Goal: Entertainment & Leisure: Browse casually

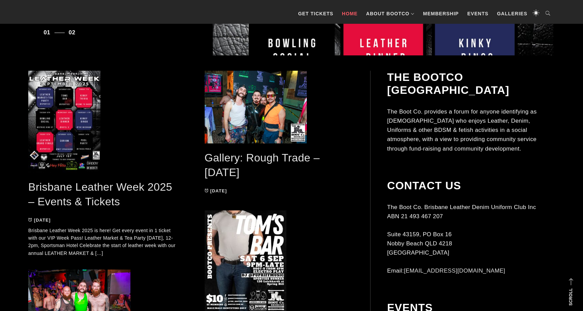
scroll to position [309, 0]
click at [227, 159] on link "Gallery: Rough Trade – [DATE]" at bounding box center [262, 164] width 115 height 27
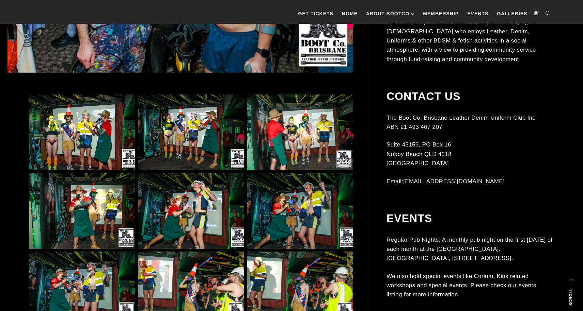
scroll to position [390, 0]
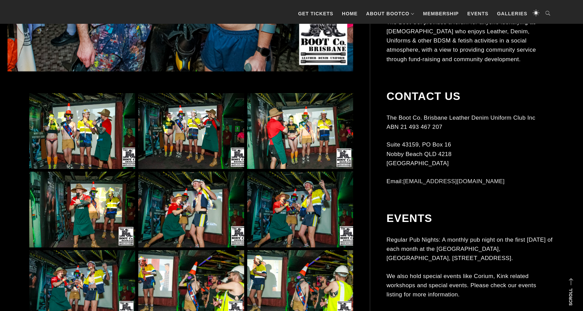
click at [183, 125] on img at bounding box center [191, 131] width 106 height 76
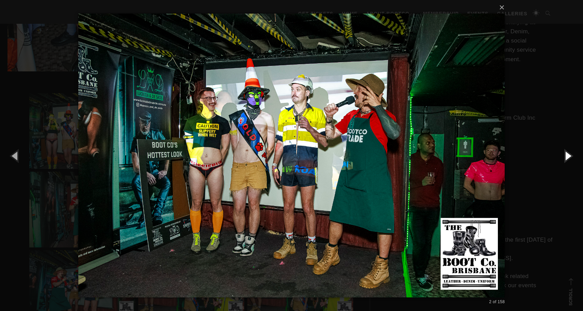
click at [568, 156] on button "button" at bounding box center [567, 155] width 31 height 37
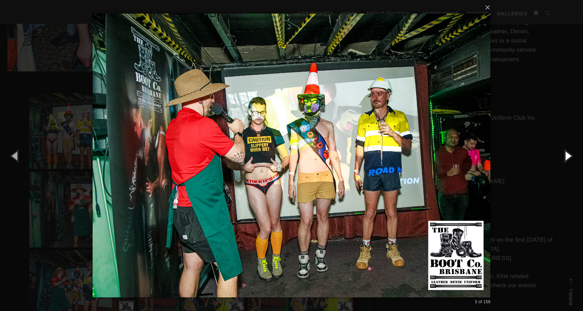
click at [568, 156] on button "button" at bounding box center [567, 155] width 31 height 37
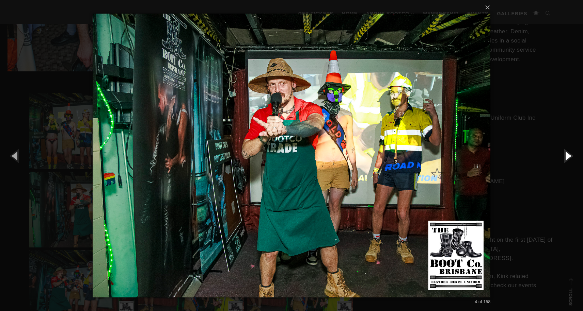
click at [568, 156] on button "button" at bounding box center [567, 155] width 31 height 37
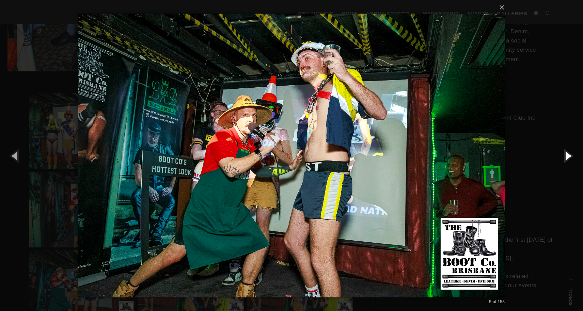
click at [568, 156] on button "button" at bounding box center [567, 155] width 31 height 37
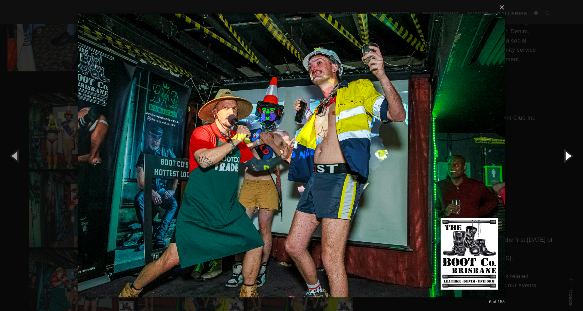
click at [568, 156] on button "button" at bounding box center [567, 155] width 31 height 37
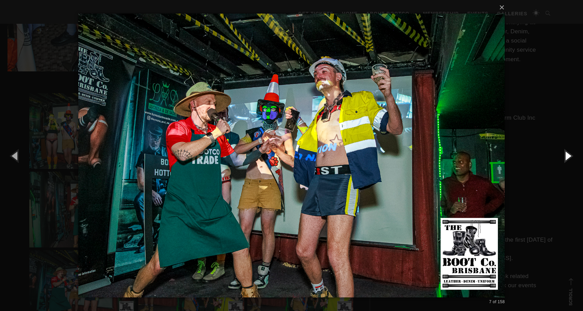
click at [568, 156] on button "button" at bounding box center [567, 155] width 31 height 37
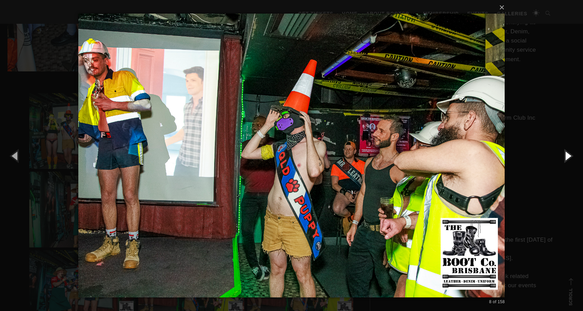
click at [568, 156] on button "button" at bounding box center [567, 155] width 31 height 37
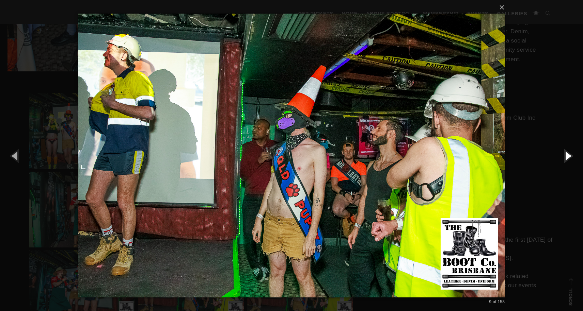
click at [568, 156] on button "button" at bounding box center [567, 155] width 31 height 37
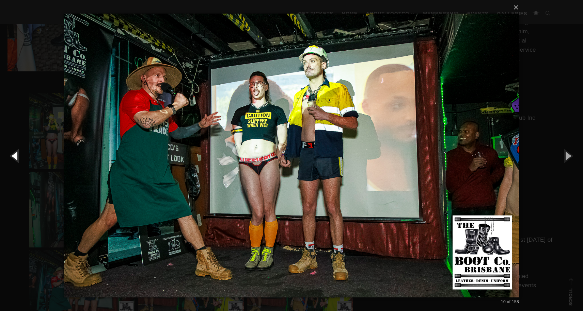
click at [16, 153] on button "button" at bounding box center [15, 155] width 31 height 37
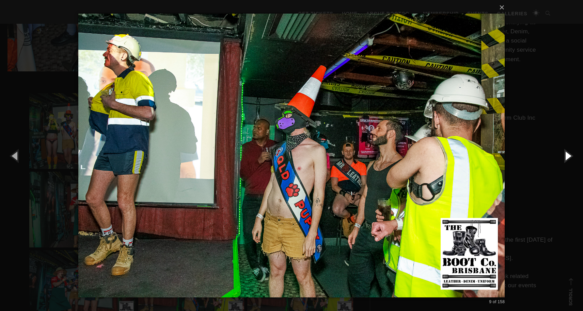
click at [565, 156] on button "button" at bounding box center [567, 155] width 31 height 37
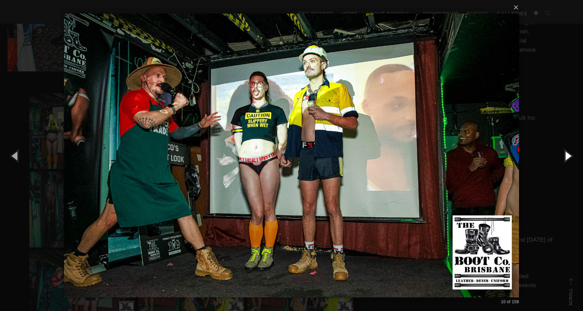
click at [565, 156] on button "button" at bounding box center [567, 155] width 31 height 37
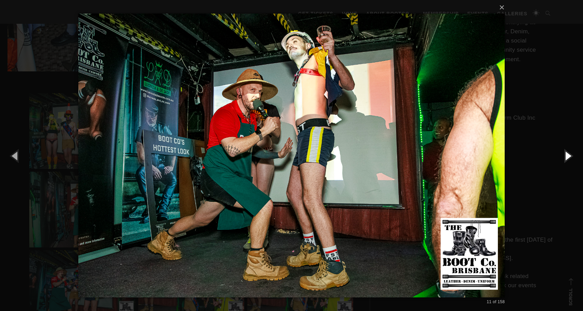
click at [565, 156] on button "button" at bounding box center [567, 155] width 31 height 37
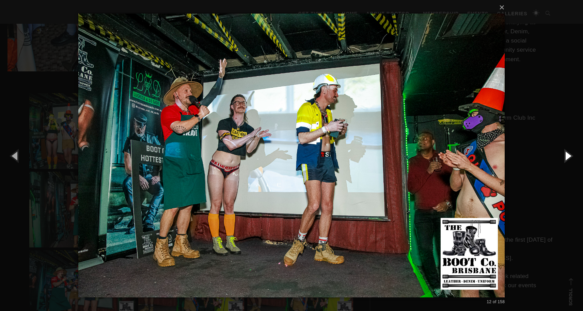
click at [565, 156] on button "button" at bounding box center [567, 155] width 31 height 37
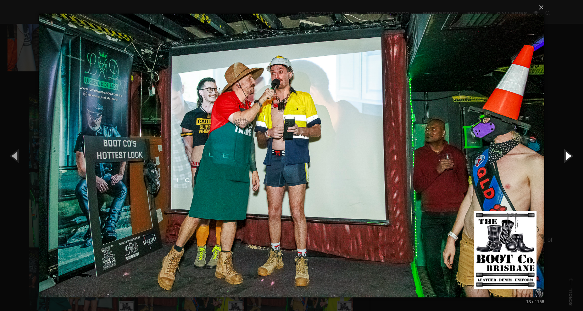
click at [565, 156] on button "button" at bounding box center [567, 155] width 31 height 37
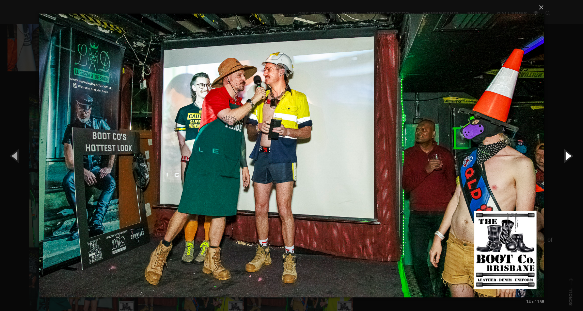
click at [565, 156] on button "button" at bounding box center [567, 155] width 31 height 37
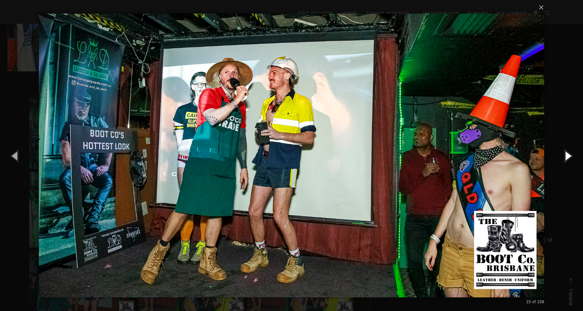
click at [565, 156] on button "button" at bounding box center [567, 155] width 31 height 37
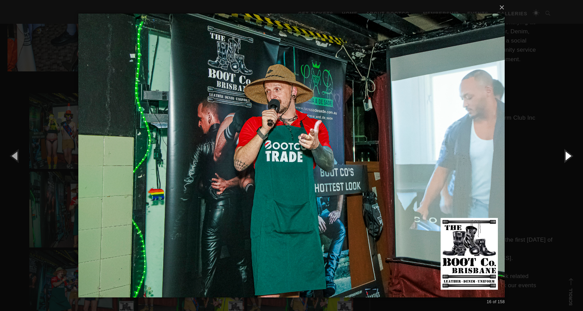
click at [565, 156] on button "button" at bounding box center [567, 155] width 31 height 37
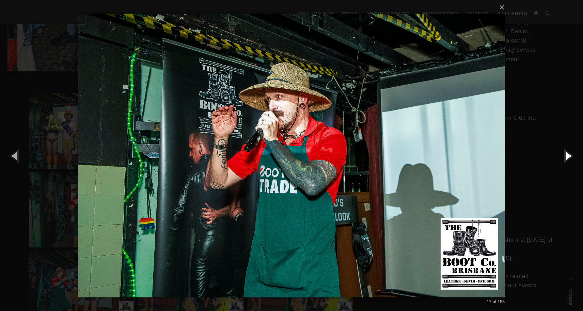
click at [565, 156] on button "button" at bounding box center [567, 155] width 31 height 37
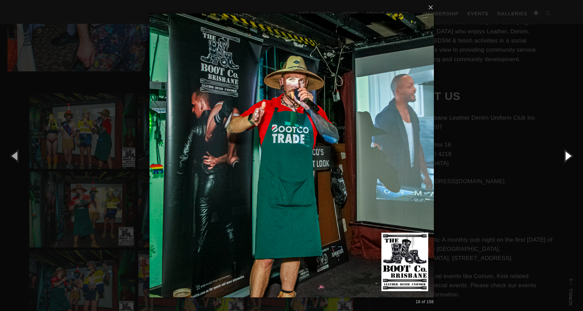
click at [565, 156] on button "button" at bounding box center [567, 155] width 31 height 37
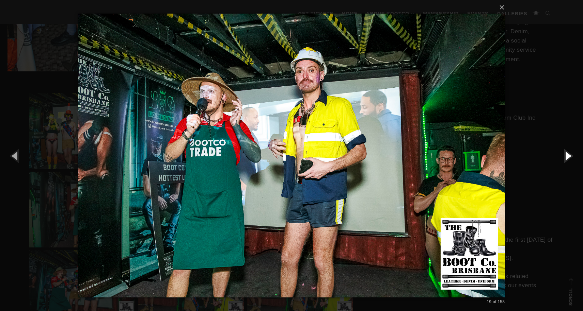
click at [565, 156] on button "button" at bounding box center [567, 155] width 31 height 37
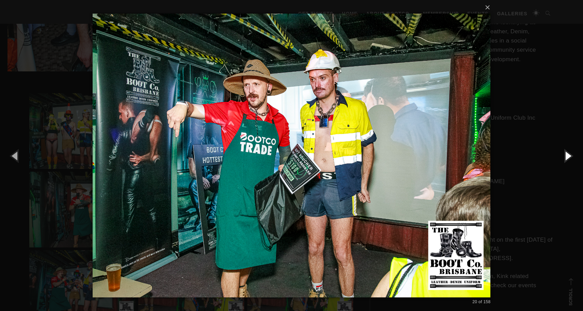
click at [565, 156] on button "button" at bounding box center [567, 155] width 31 height 37
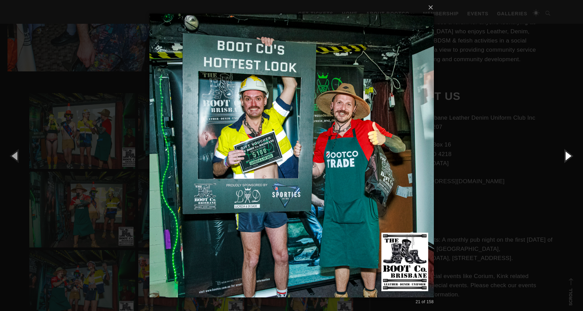
click at [565, 156] on button "button" at bounding box center [567, 155] width 31 height 37
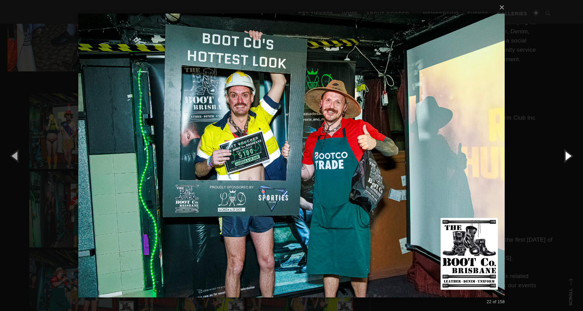
click at [565, 156] on button "button" at bounding box center [567, 155] width 31 height 37
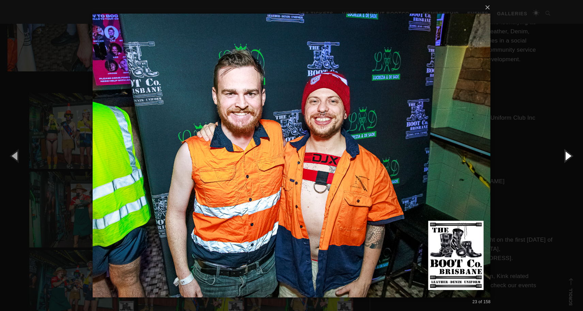
click at [565, 156] on button "button" at bounding box center [567, 155] width 31 height 37
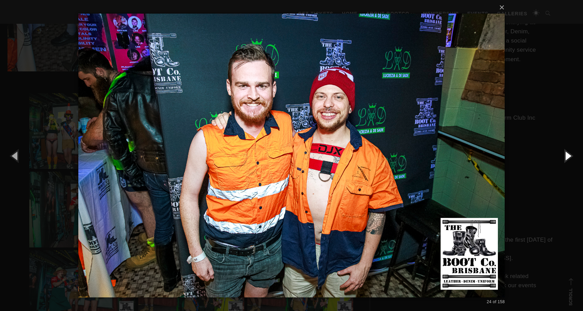
click at [565, 156] on button "button" at bounding box center [567, 155] width 31 height 37
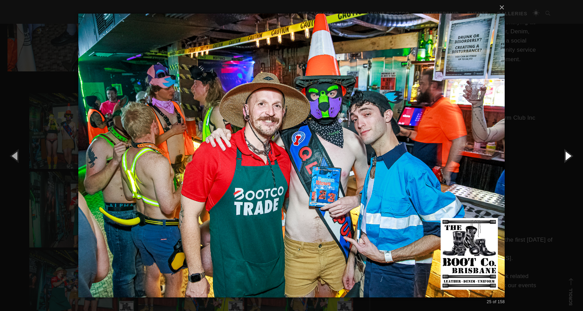
click at [565, 156] on button "button" at bounding box center [567, 155] width 31 height 37
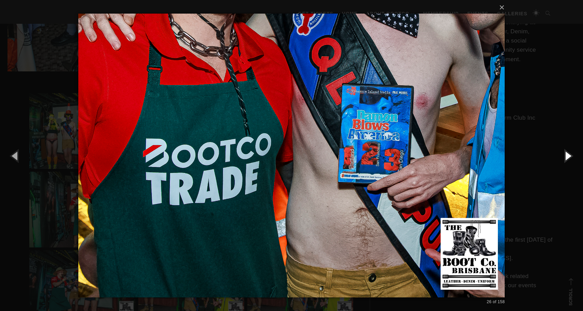
click at [565, 156] on button "button" at bounding box center [567, 155] width 31 height 37
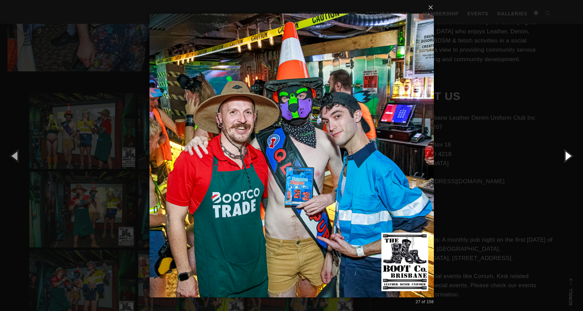
click at [565, 156] on button "button" at bounding box center [567, 155] width 31 height 37
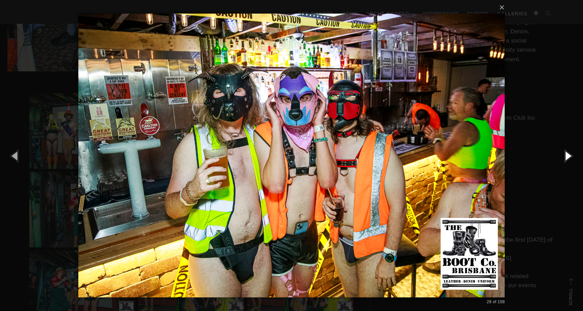
click at [565, 156] on button "button" at bounding box center [567, 155] width 31 height 37
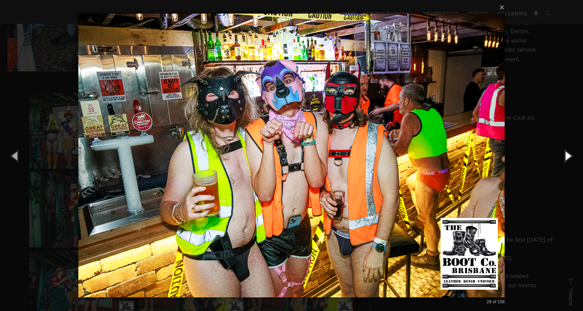
click at [565, 156] on button "button" at bounding box center [567, 155] width 31 height 37
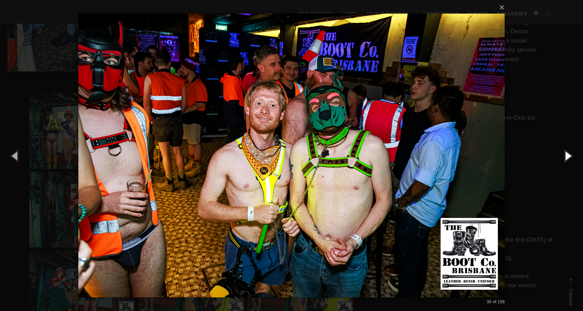
click at [565, 156] on button "button" at bounding box center [567, 155] width 31 height 37
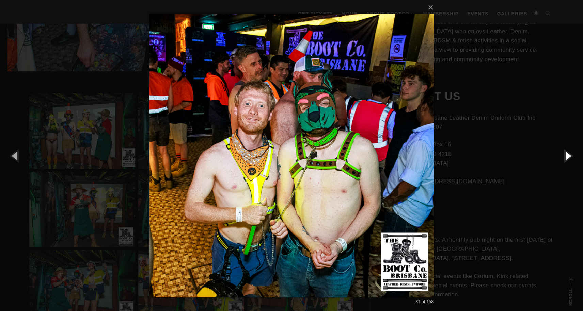
click at [565, 156] on button "button" at bounding box center [567, 155] width 31 height 37
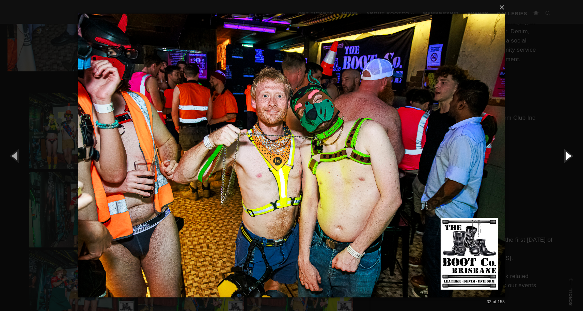
click at [565, 156] on button "button" at bounding box center [567, 155] width 31 height 37
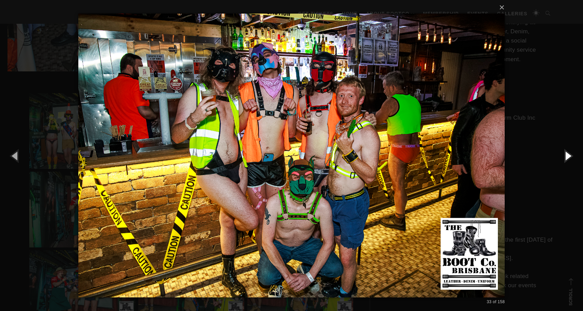
click at [565, 156] on button "button" at bounding box center [567, 155] width 31 height 37
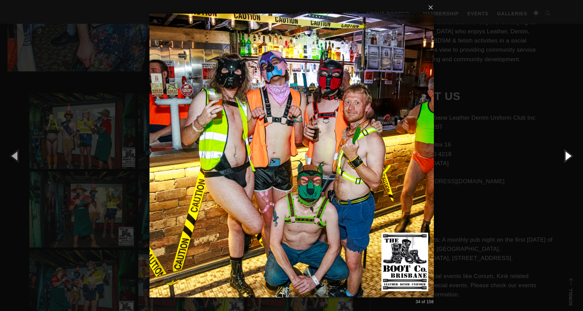
click at [565, 156] on button "button" at bounding box center [567, 155] width 31 height 37
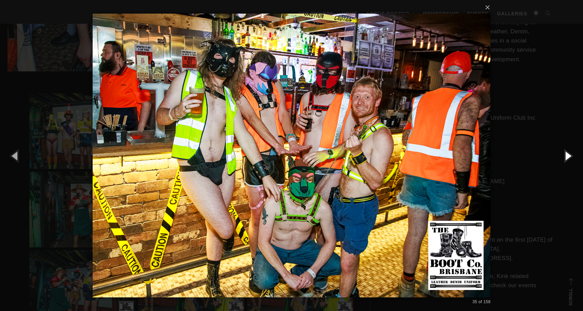
click at [565, 156] on button "button" at bounding box center [567, 155] width 31 height 37
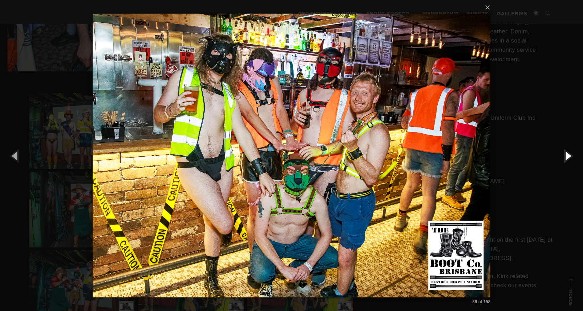
click at [565, 156] on button "button" at bounding box center [567, 155] width 31 height 37
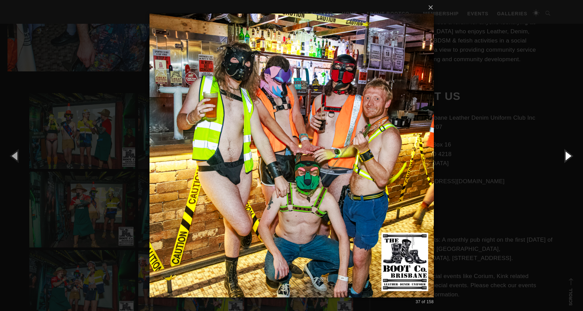
click at [565, 156] on button "button" at bounding box center [567, 155] width 31 height 37
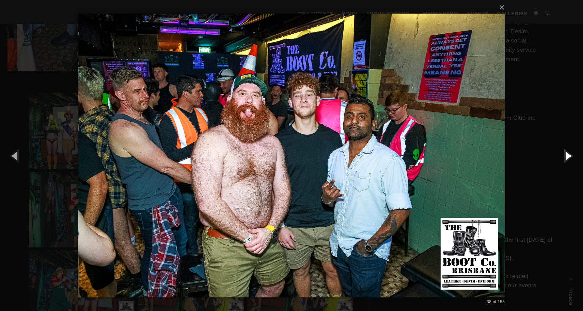
click at [565, 156] on button "button" at bounding box center [567, 155] width 31 height 37
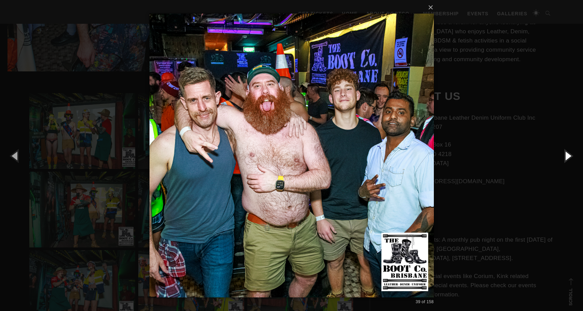
click at [565, 156] on button "button" at bounding box center [567, 155] width 31 height 37
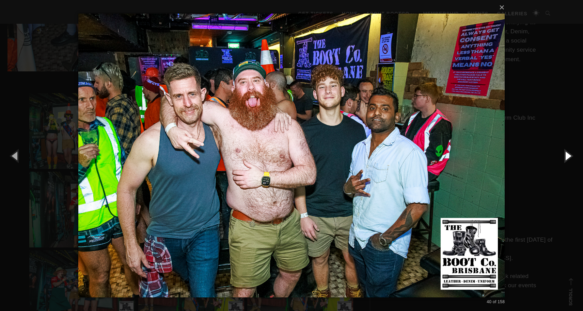
click at [565, 156] on button "button" at bounding box center [567, 155] width 31 height 37
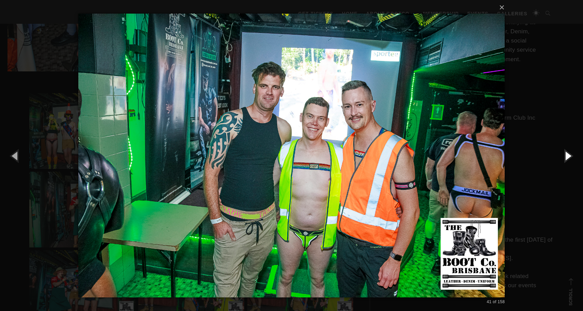
click at [565, 156] on button "button" at bounding box center [567, 155] width 31 height 37
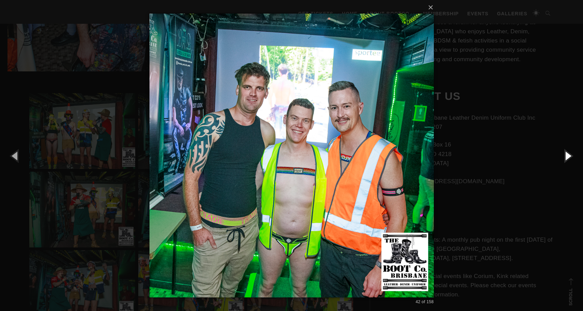
click at [565, 156] on button "button" at bounding box center [567, 155] width 31 height 37
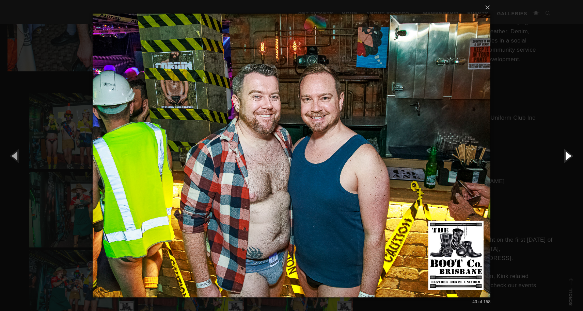
click at [565, 156] on button "button" at bounding box center [567, 155] width 31 height 37
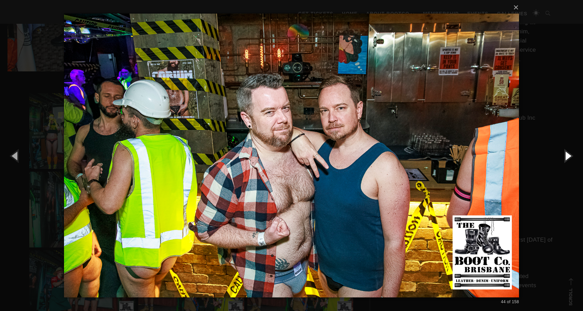
click at [565, 156] on button "button" at bounding box center [567, 155] width 31 height 37
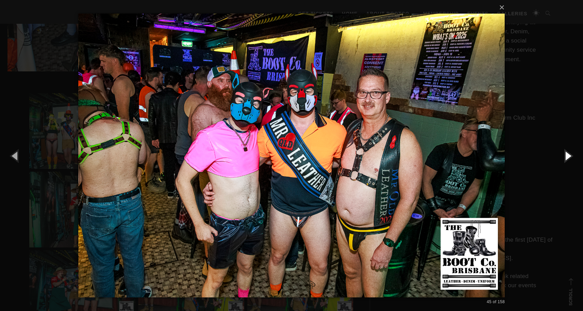
click at [565, 156] on button "button" at bounding box center [567, 155] width 31 height 37
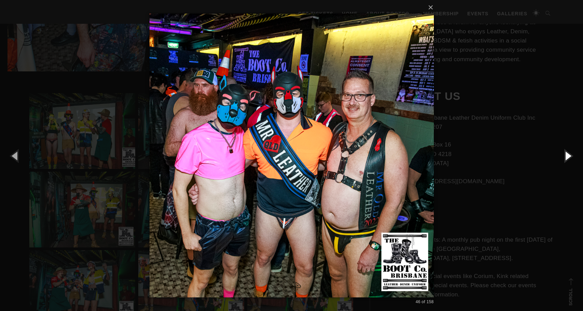
click at [565, 156] on button "button" at bounding box center [567, 155] width 31 height 37
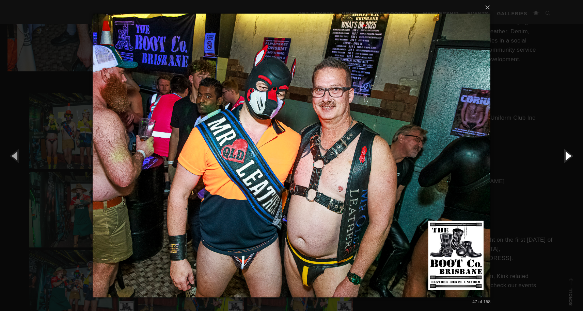
click at [565, 156] on button "button" at bounding box center [567, 155] width 31 height 37
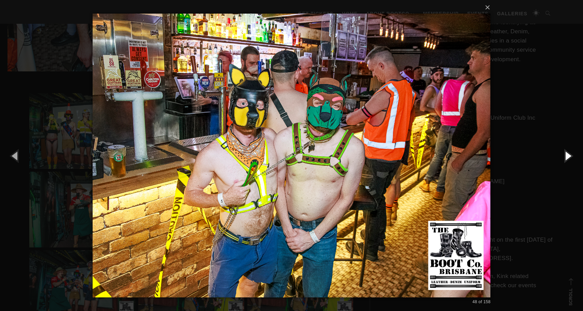
click at [565, 156] on button "button" at bounding box center [567, 155] width 31 height 37
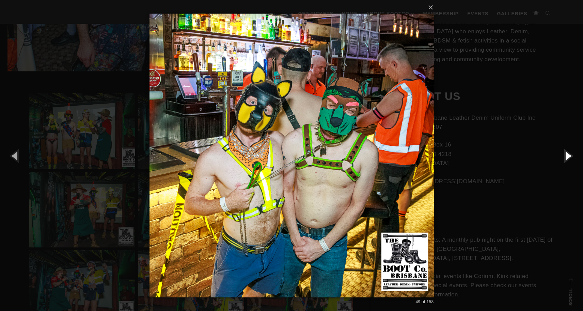
click at [565, 156] on button "button" at bounding box center [567, 155] width 31 height 37
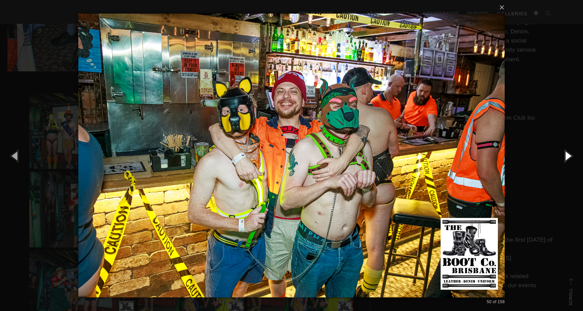
click at [565, 156] on button "button" at bounding box center [567, 155] width 31 height 37
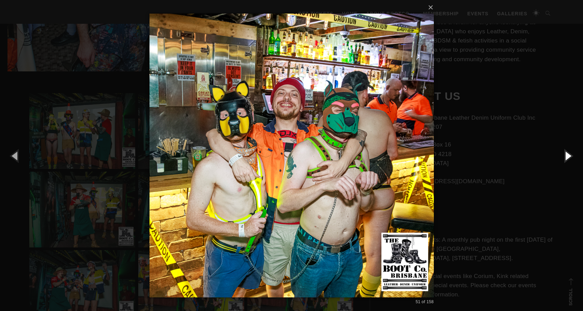
click at [565, 156] on button "button" at bounding box center [567, 155] width 31 height 37
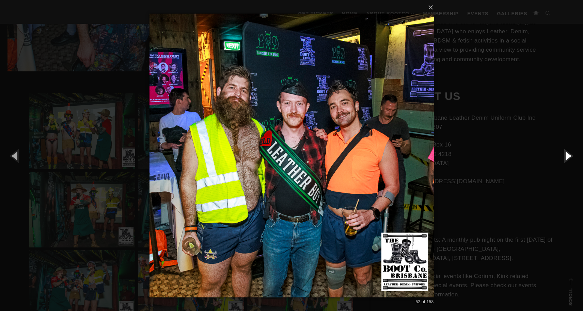
click at [565, 156] on button "button" at bounding box center [567, 155] width 31 height 37
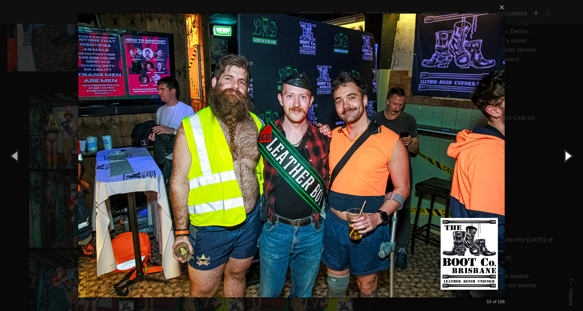
click at [565, 156] on button "button" at bounding box center [567, 155] width 31 height 37
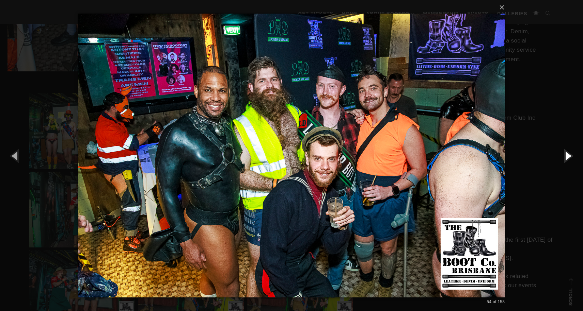
click at [565, 156] on button "button" at bounding box center [567, 155] width 31 height 37
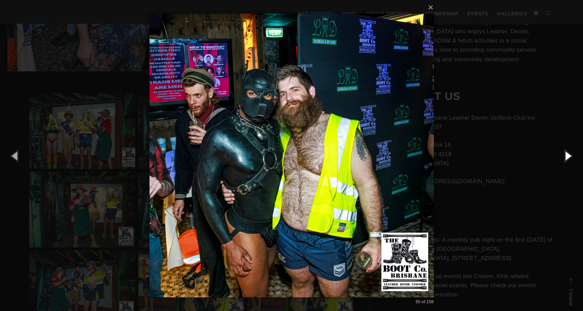
click at [565, 156] on button "button" at bounding box center [567, 155] width 31 height 37
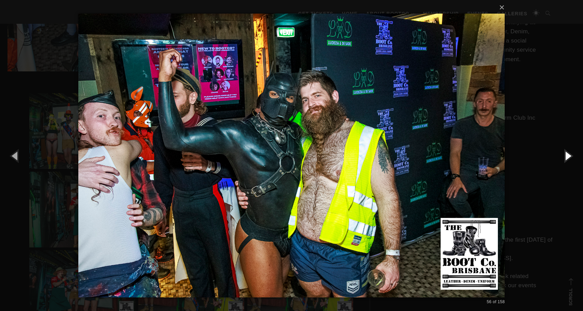
click at [565, 156] on button "button" at bounding box center [567, 155] width 31 height 37
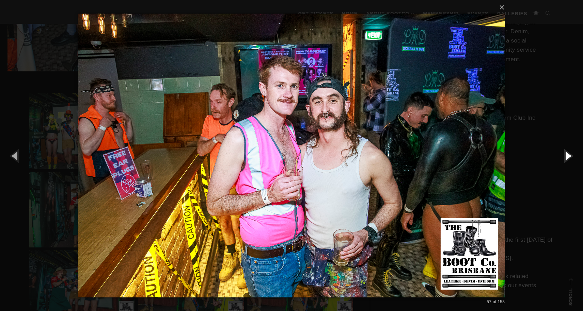
click at [565, 156] on button "button" at bounding box center [567, 155] width 31 height 37
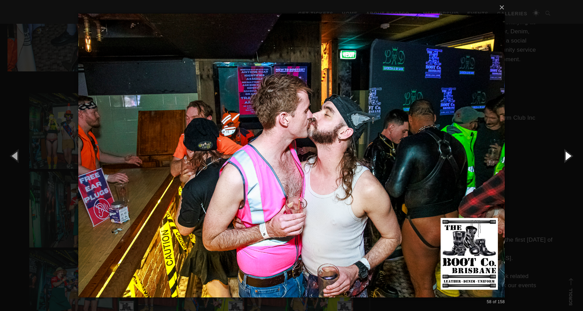
click at [565, 156] on button "button" at bounding box center [567, 155] width 31 height 37
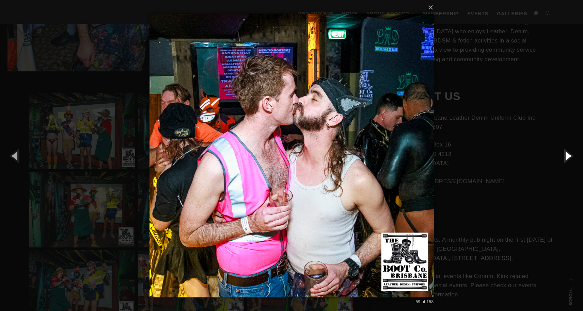
click at [565, 156] on button "button" at bounding box center [567, 155] width 31 height 37
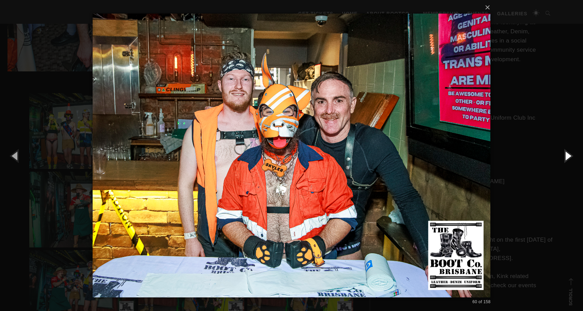
click at [565, 156] on button "button" at bounding box center [567, 155] width 31 height 37
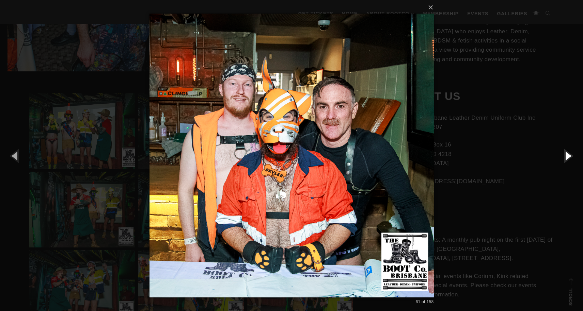
click at [565, 156] on button "button" at bounding box center [567, 155] width 31 height 37
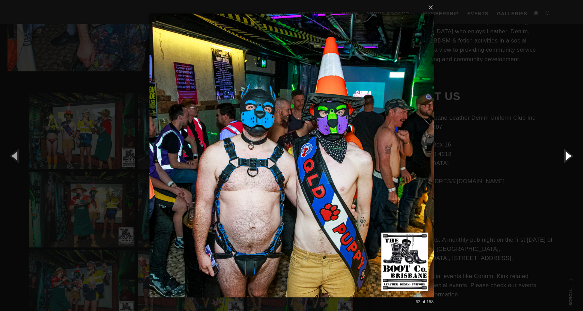
click at [565, 156] on button "button" at bounding box center [567, 155] width 31 height 37
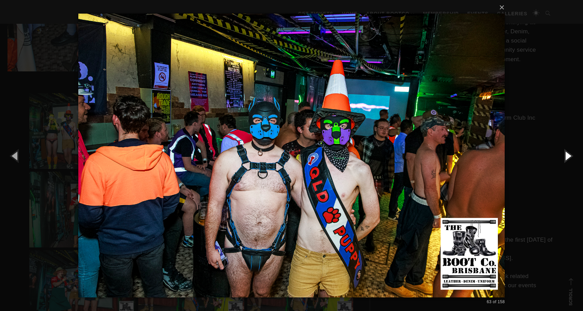
click at [565, 156] on button "button" at bounding box center [567, 155] width 31 height 37
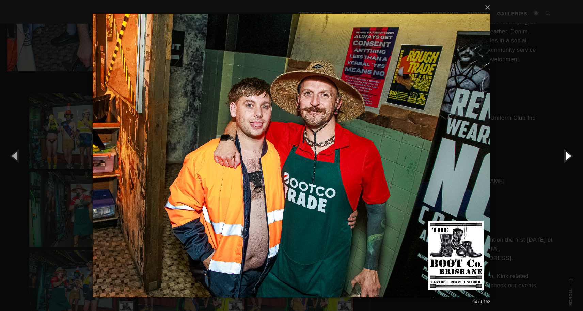
click at [565, 156] on button "button" at bounding box center [567, 155] width 31 height 37
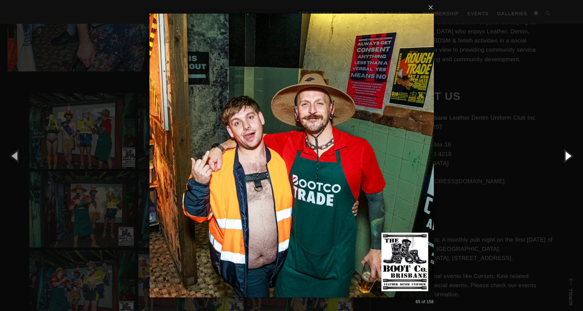
click at [565, 156] on button "button" at bounding box center [567, 155] width 31 height 37
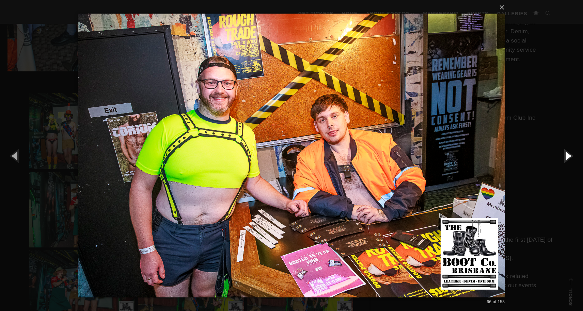
click at [565, 156] on button "button" at bounding box center [567, 155] width 31 height 37
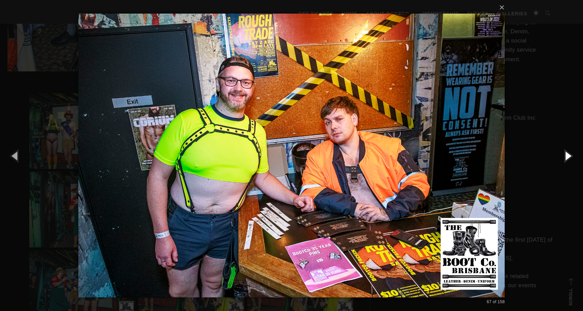
click at [565, 156] on button "button" at bounding box center [567, 155] width 31 height 37
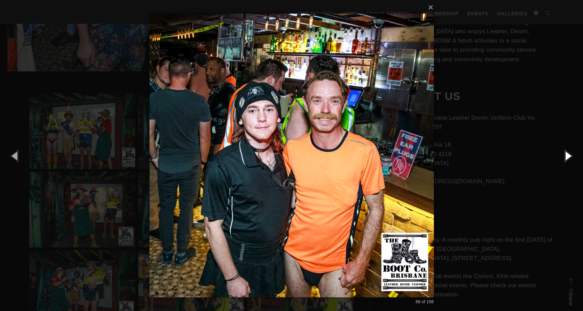
click at [565, 156] on button "button" at bounding box center [567, 155] width 31 height 37
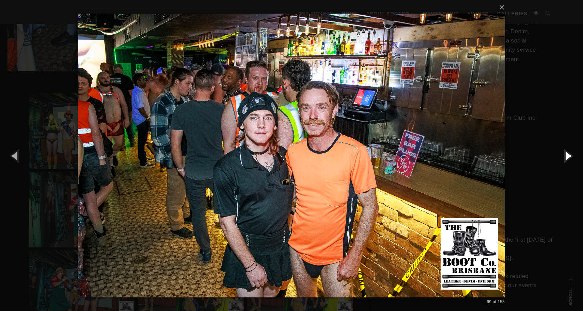
click at [565, 156] on button "button" at bounding box center [567, 155] width 31 height 37
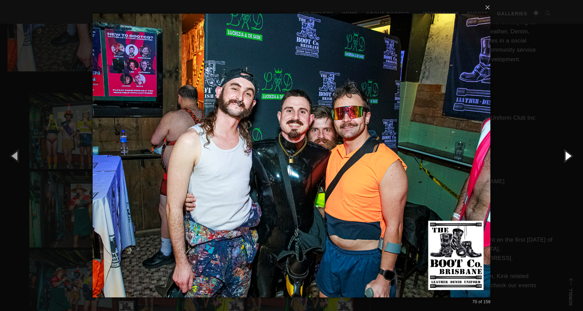
click at [565, 156] on button "button" at bounding box center [567, 155] width 31 height 37
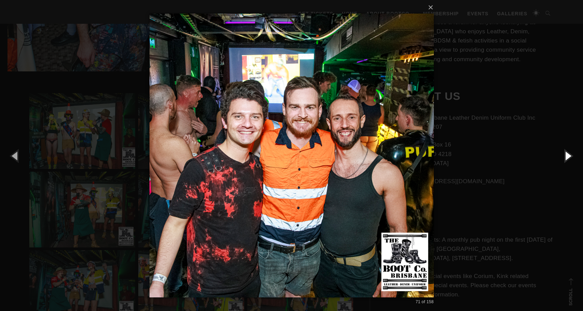
click at [565, 156] on button "button" at bounding box center [567, 155] width 31 height 37
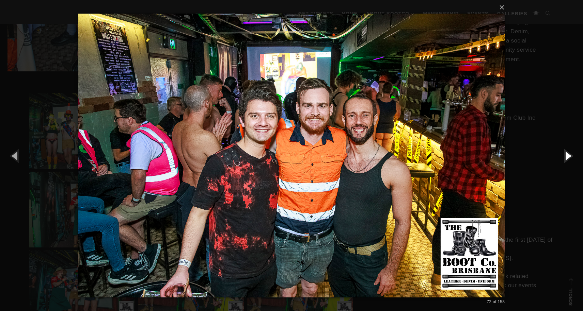
click at [565, 156] on button "button" at bounding box center [567, 155] width 31 height 37
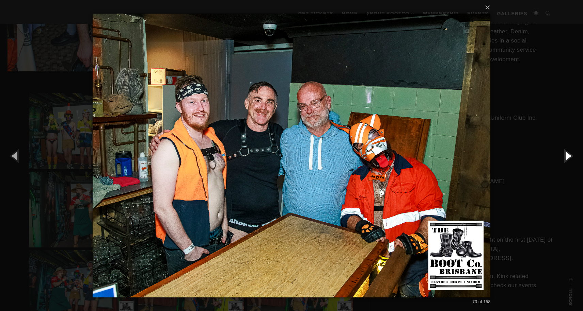
click at [565, 156] on button "button" at bounding box center [567, 155] width 31 height 37
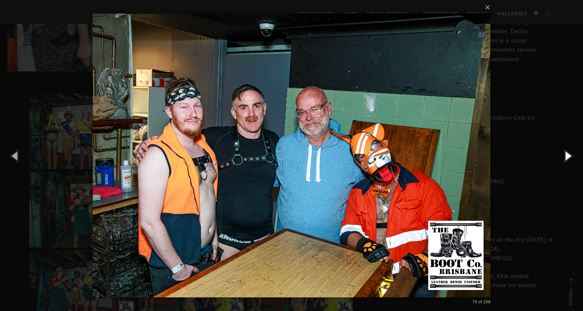
click at [565, 156] on button "button" at bounding box center [567, 155] width 31 height 37
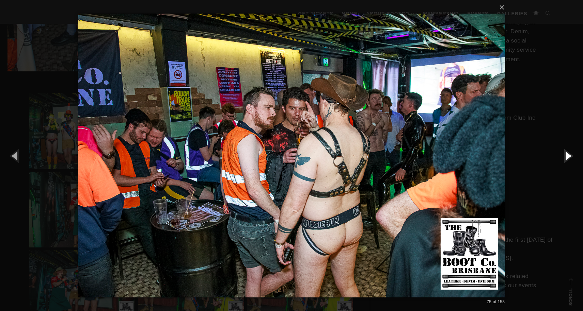
click at [565, 156] on button "button" at bounding box center [567, 155] width 31 height 37
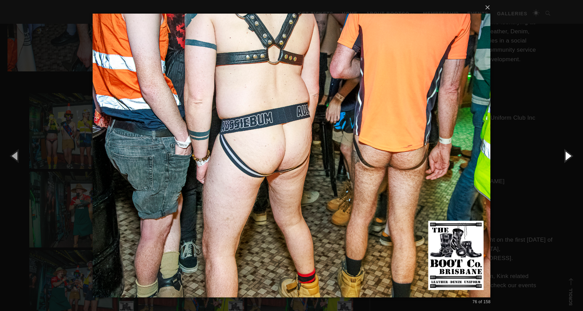
click at [565, 156] on button "button" at bounding box center [567, 155] width 31 height 37
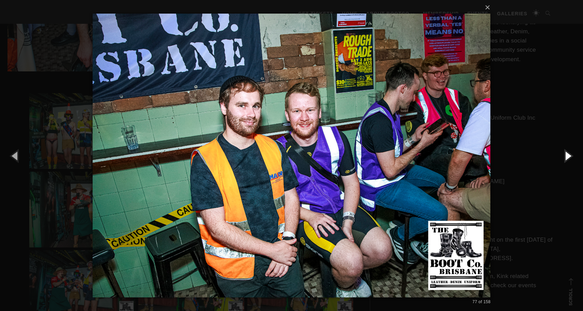
click at [565, 156] on button "button" at bounding box center [567, 155] width 31 height 37
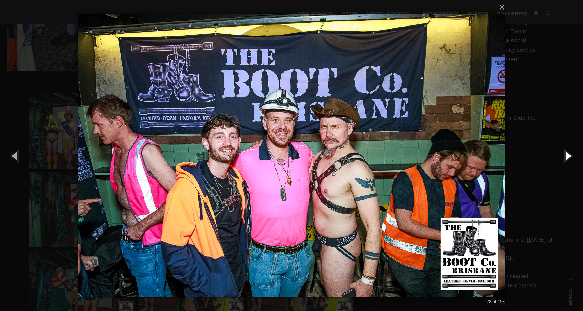
click at [565, 156] on button "button" at bounding box center [567, 155] width 31 height 37
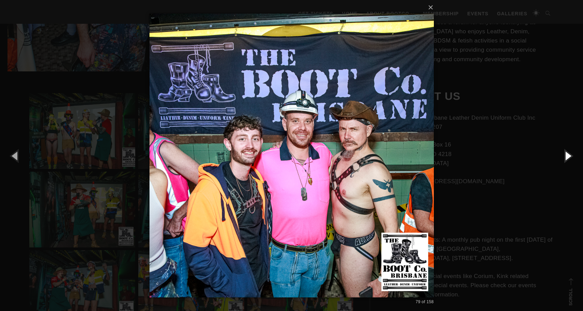
click at [565, 156] on button "button" at bounding box center [567, 155] width 31 height 37
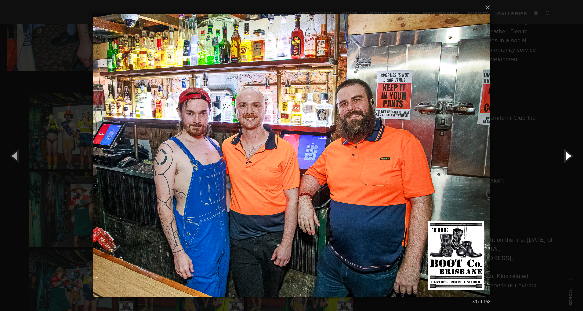
click at [565, 156] on button "button" at bounding box center [567, 155] width 31 height 37
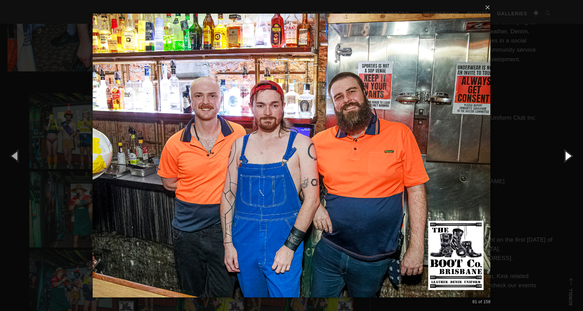
click at [565, 156] on button "button" at bounding box center [567, 155] width 31 height 37
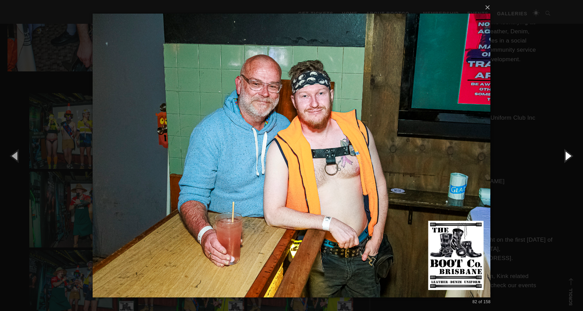
click at [565, 156] on button "button" at bounding box center [567, 155] width 31 height 37
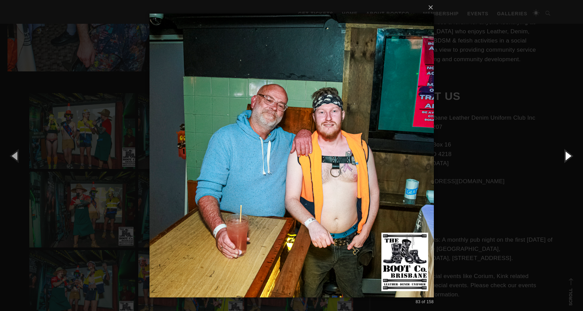
click at [565, 156] on button "button" at bounding box center [567, 155] width 31 height 37
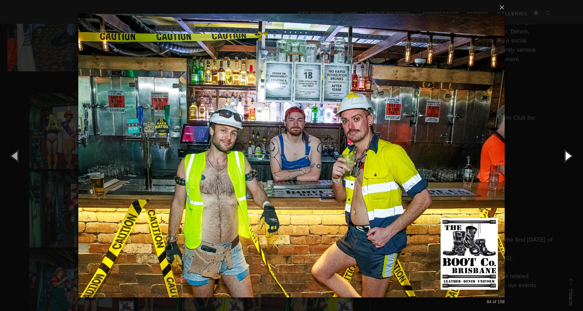
click at [565, 156] on button "button" at bounding box center [567, 155] width 31 height 37
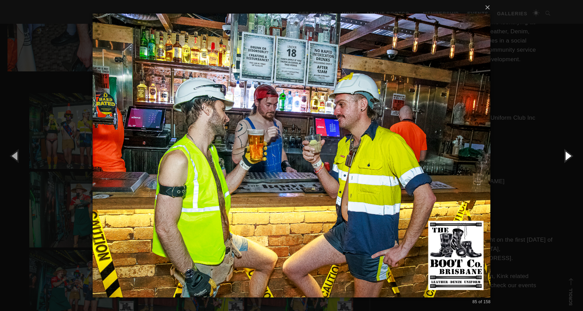
click at [565, 156] on button "button" at bounding box center [567, 155] width 31 height 37
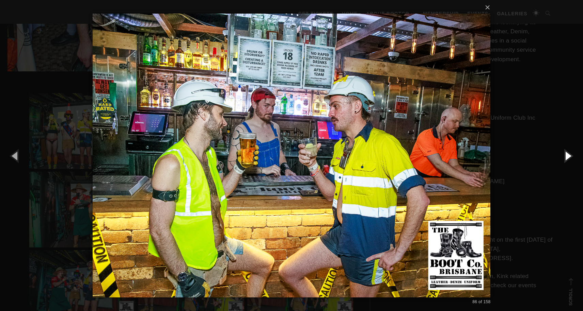
click at [565, 156] on button "button" at bounding box center [567, 155] width 31 height 37
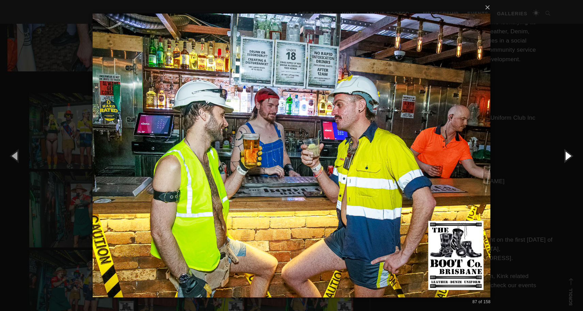
click at [565, 156] on button "button" at bounding box center [567, 155] width 31 height 37
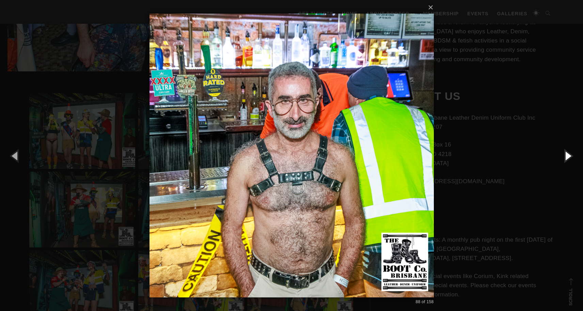
click at [565, 156] on button "button" at bounding box center [567, 155] width 31 height 37
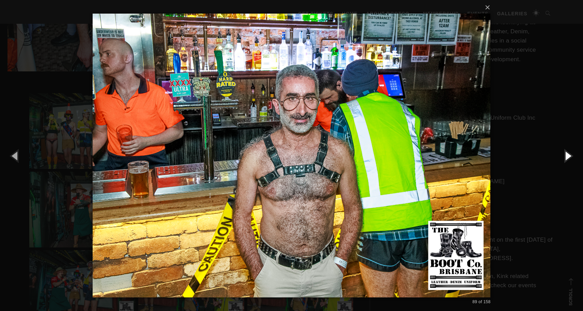
click at [565, 156] on button "button" at bounding box center [567, 155] width 31 height 37
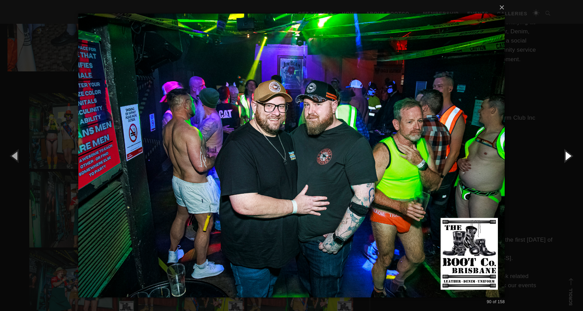
click at [565, 156] on button "button" at bounding box center [567, 155] width 31 height 37
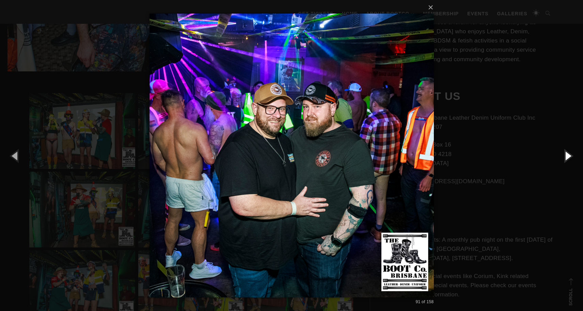
click at [565, 156] on button "button" at bounding box center [567, 155] width 31 height 37
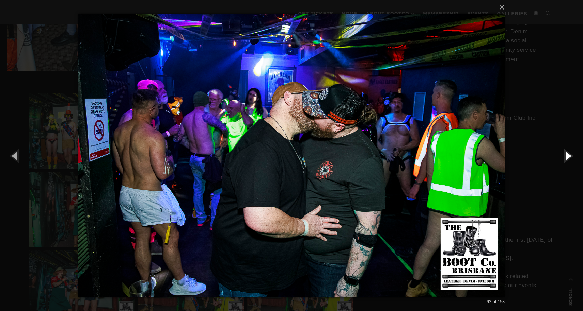
click at [565, 156] on button "button" at bounding box center [567, 155] width 31 height 37
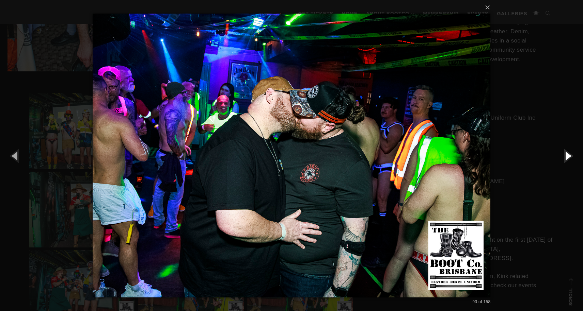
click at [565, 156] on button "button" at bounding box center [567, 155] width 31 height 37
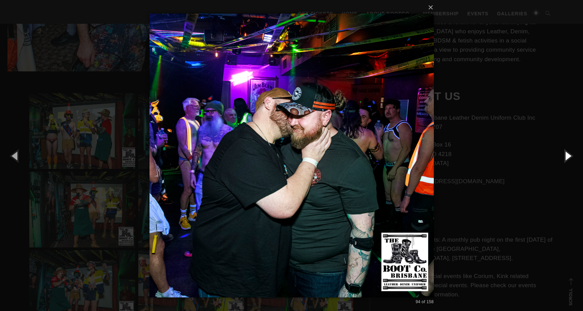
click at [565, 156] on button "button" at bounding box center [567, 155] width 31 height 37
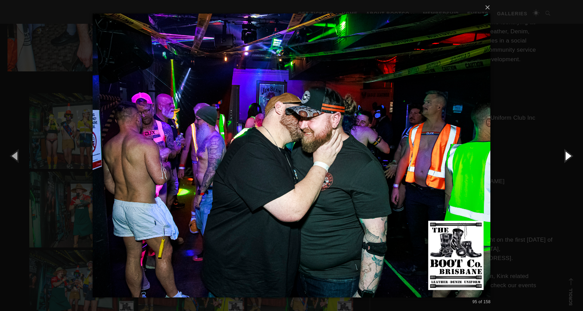
click at [565, 156] on button "button" at bounding box center [567, 155] width 31 height 37
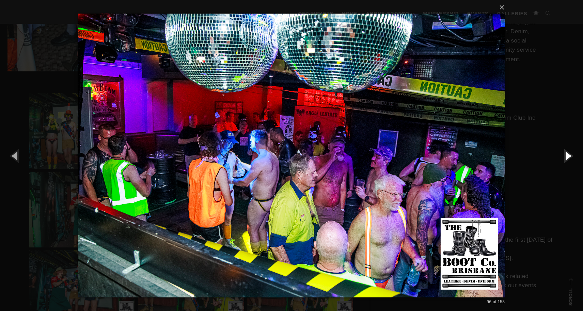
click at [565, 156] on button "button" at bounding box center [567, 155] width 31 height 37
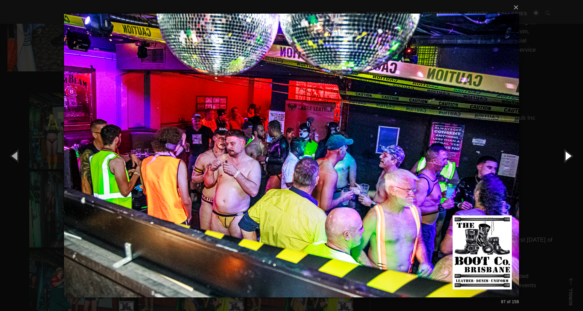
click at [565, 156] on button "button" at bounding box center [567, 155] width 31 height 37
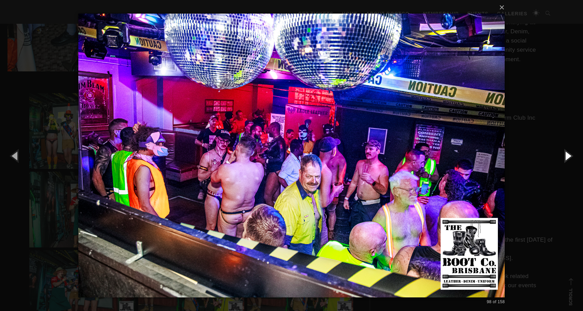
click at [565, 156] on button "button" at bounding box center [567, 155] width 31 height 37
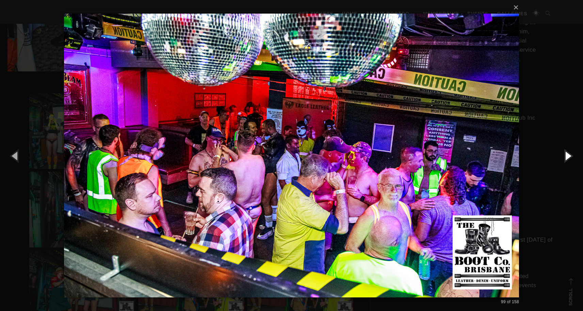
click at [565, 156] on button "button" at bounding box center [567, 155] width 31 height 37
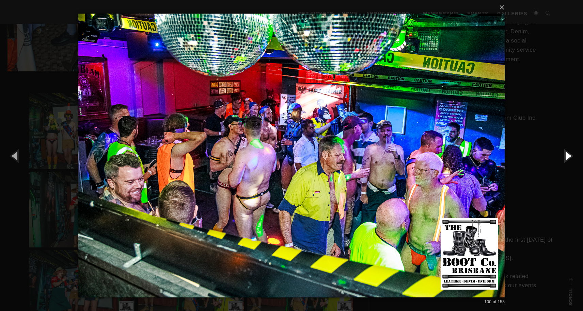
click at [565, 156] on button "button" at bounding box center [567, 155] width 31 height 37
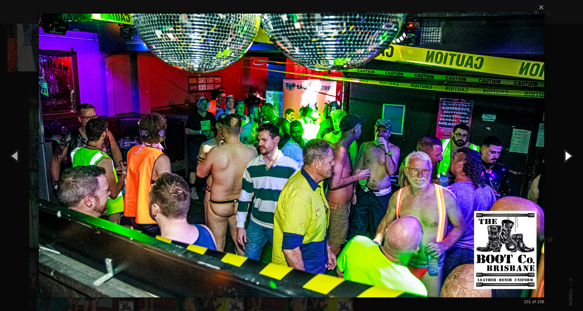
click at [565, 156] on button "button" at bounding box center [567, 155] width 31 height 37
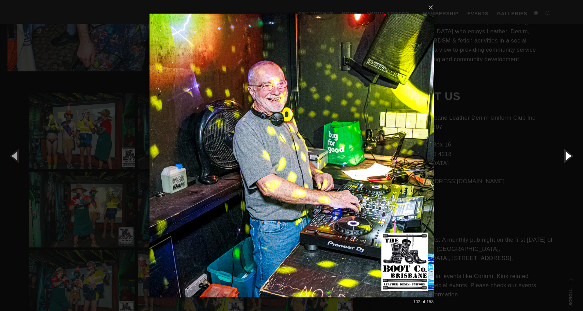
click at [565, 156] on button "button" at bounding box center [567, 155] width 31 height 37
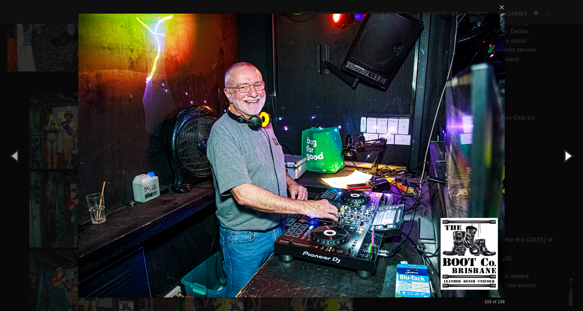
click at [565, 156] on button "button" at bounding box center [567, 155] width 31 height 37
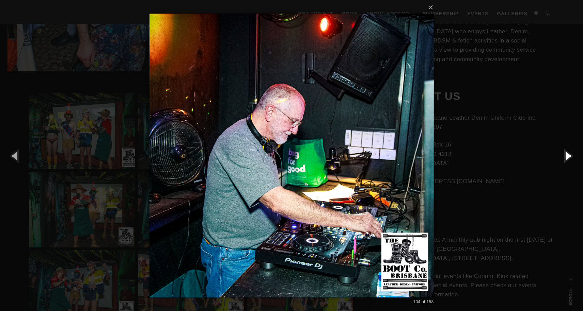
click at [565, 156] on button "button" at bounding box center [567, 155] width 31 height 37
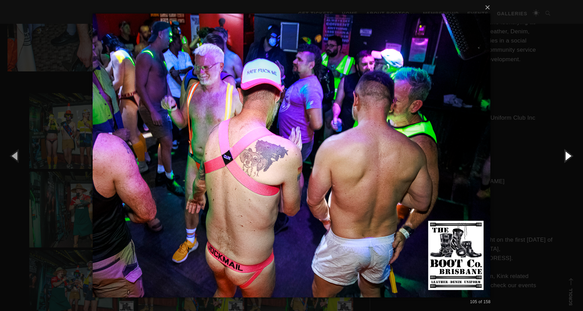
click at [565, 156] on button "button" at bounding box center [567, 155] width 31 height 37
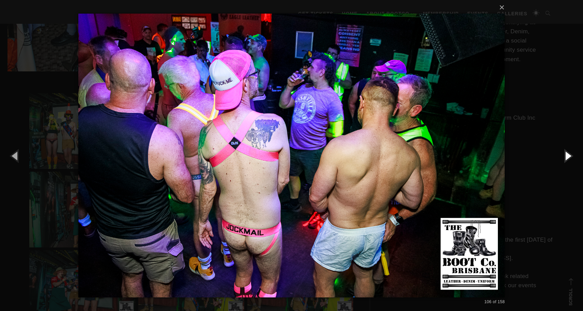
click at [565, 156] on button "button" at bounding box center [567, 155] width 31 height 37
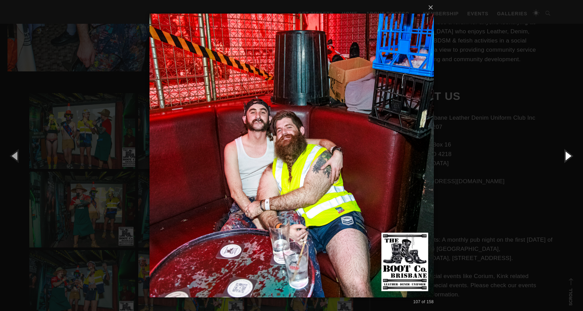
click at [565, 156] on button "button" at bounding box center [567, 155] width 31 height 37
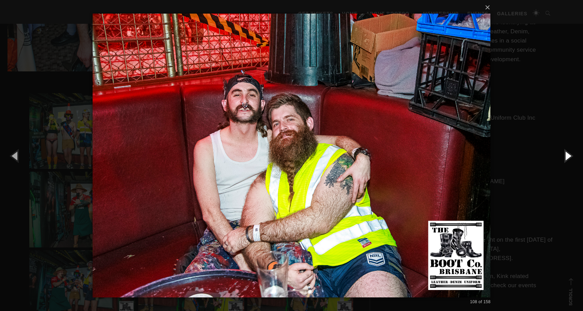
click at [565, 156] on button "button" at bounding box center [567, 155] width 31 height 37
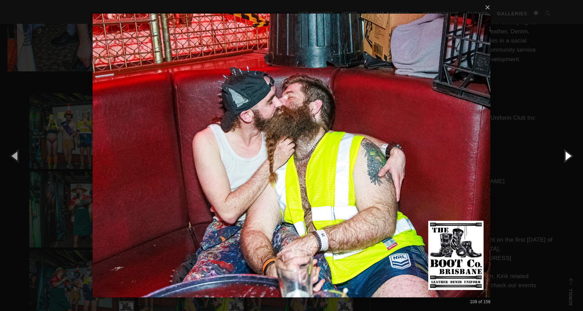
click at [565, 156] on button "button" at bounding box center [567, 155] width 31 height 37
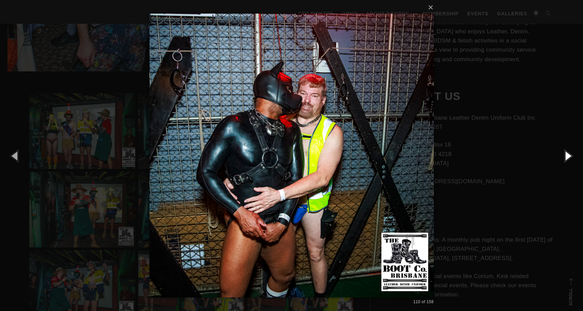
click at [565, 156] on button "button" at bounding box center [567, 155] width 31 height 37
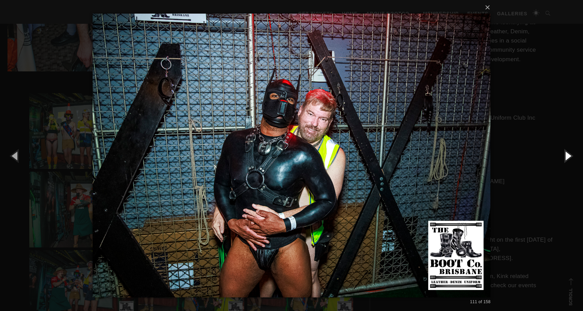
click at [565, 156] on button "button" at bounding box center [567, 155] width 31 height 37
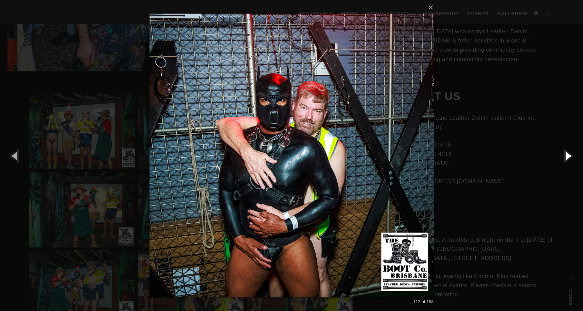
click at [565, 156] on button "button" at bounding box center [567, 155] width 31 height 37
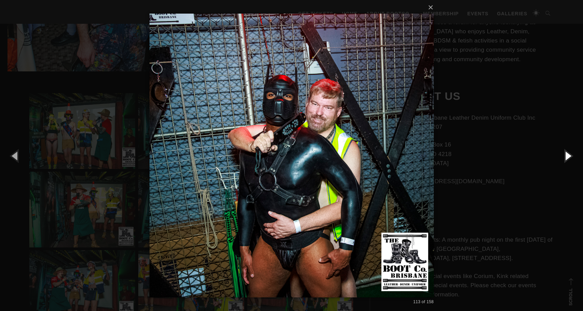
click at [565, 156] on button "button" at bounding box center [567, 155] width 31 height 37
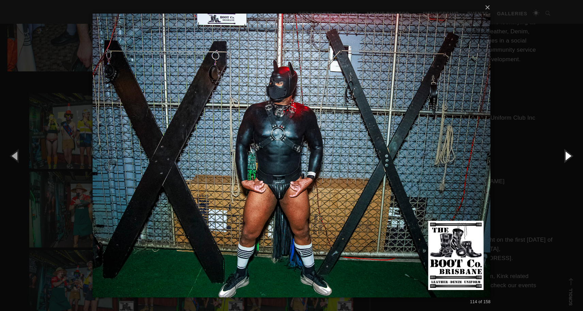
click at [565, 156] on button "button" at bounding box center [567, 155] width 31 height 37
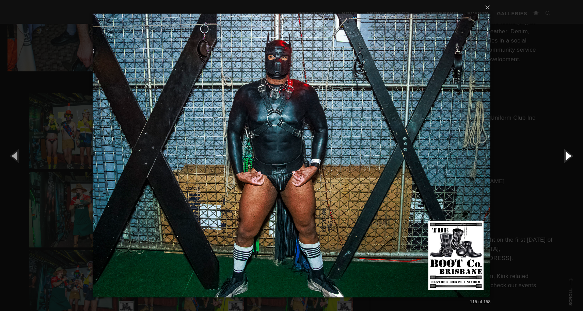
click at [565, 156] on button "button" at bounding box center [567, 155] width 31 height 37
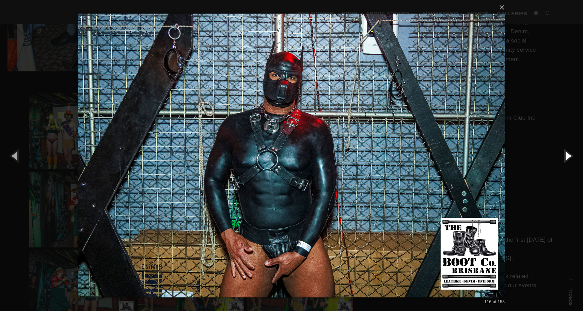
click at [565, 156] on button "button" at bounding box center [567, 155] width 31 height 37
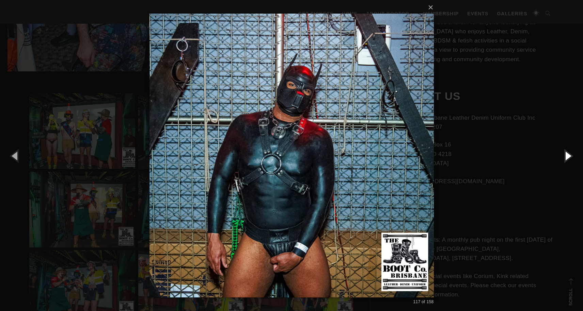
click at [565, 156] on button "button" at bounding box center [567, 155] width 31 height 37
